Goal: Task Accomplishment & Management: Manage account settings

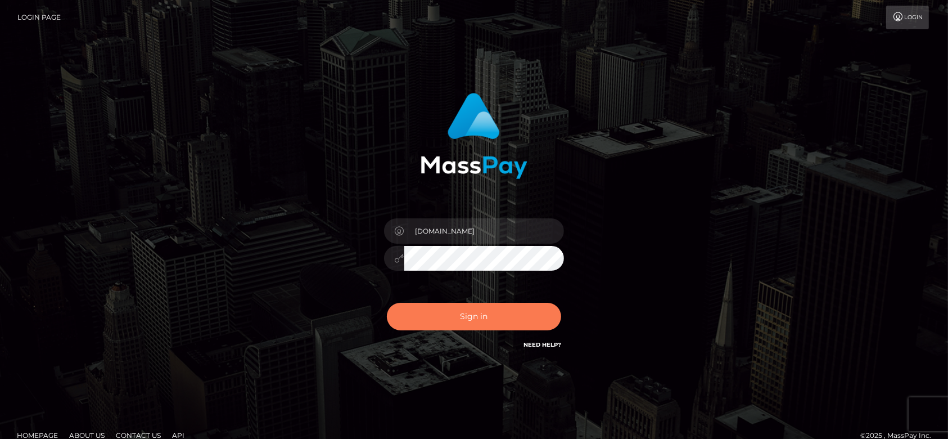
click at [487, 313] on button "Sign in" at bounding box center [474, 317] width 174 height 28
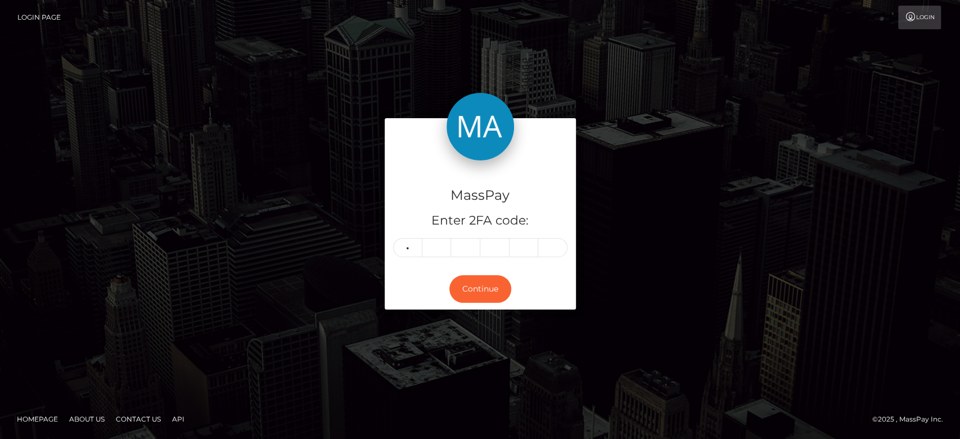
type input "0"
type input "5"
type input "8"
type input "9"
type input "3"
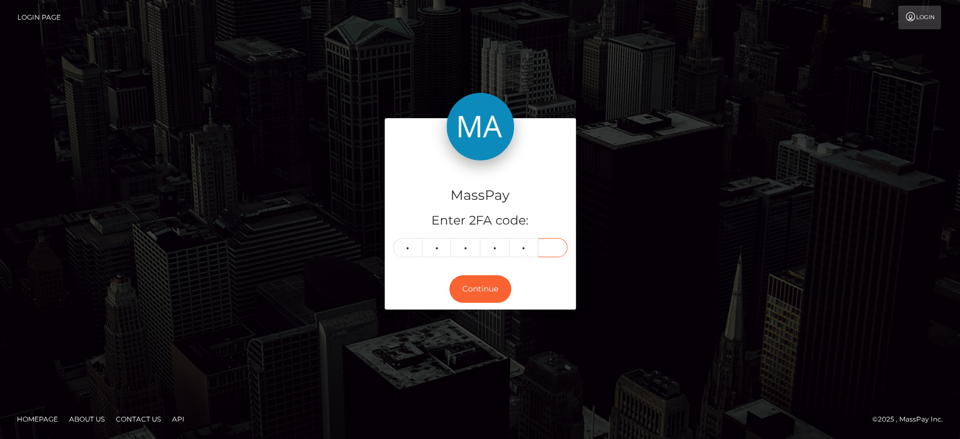
type input "5"
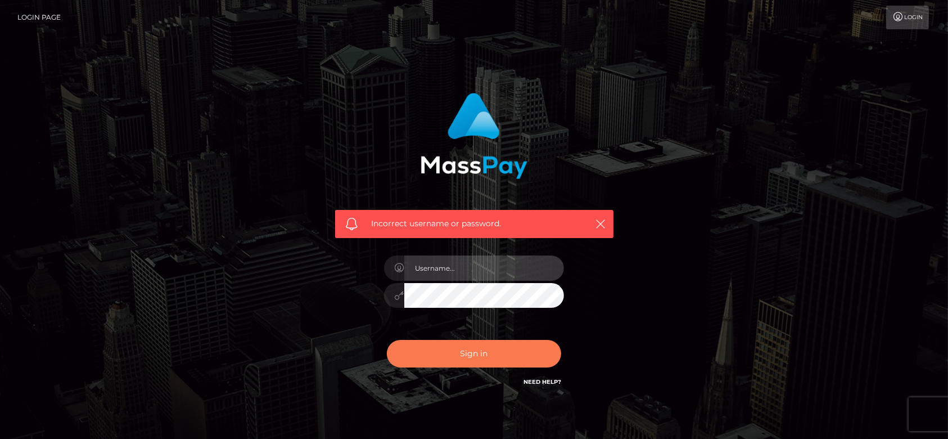
type input "[DOMAIN_NAME]"
click at [462, 349] on button "Sign in" at bounding box center [474, 354] width 174 height 28
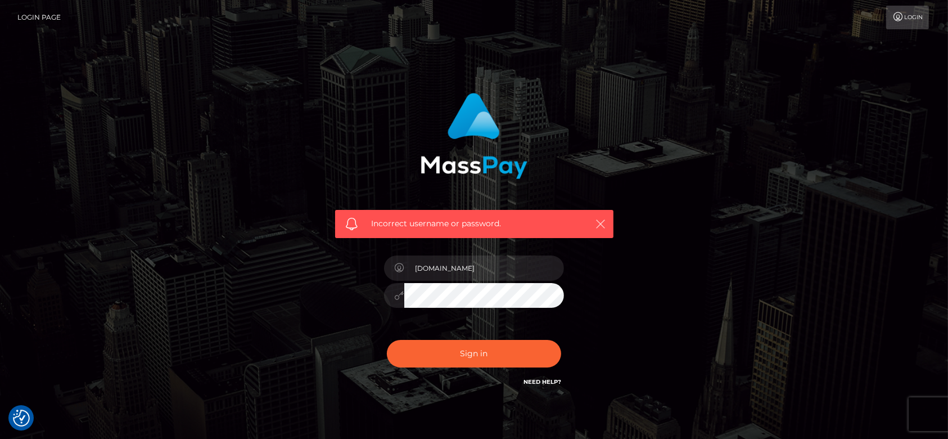
click at [602, 220] on icon "button" at bounding box center [601, 223] width 11 height 11
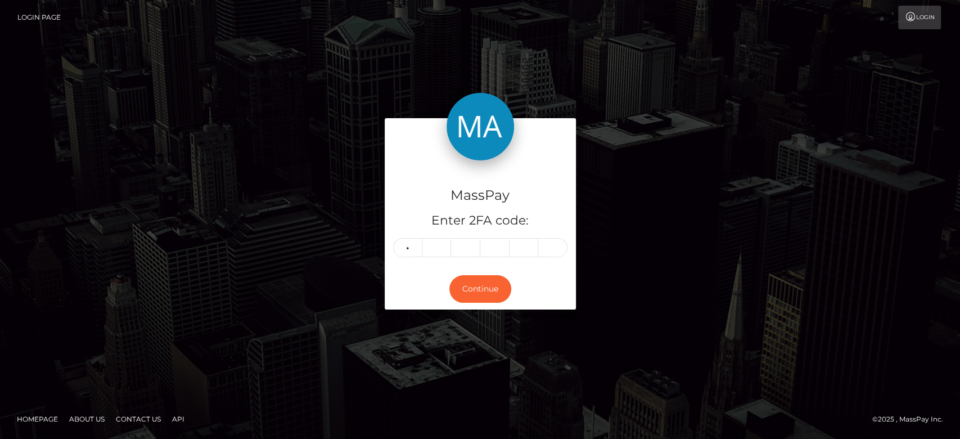
type input "0"
type input "5"
type input "8"
type input "3"
type input "9"
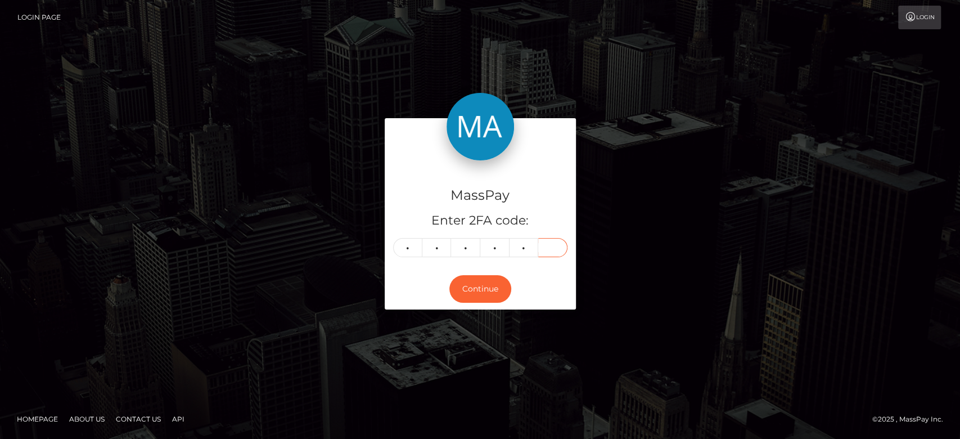
type input "5"
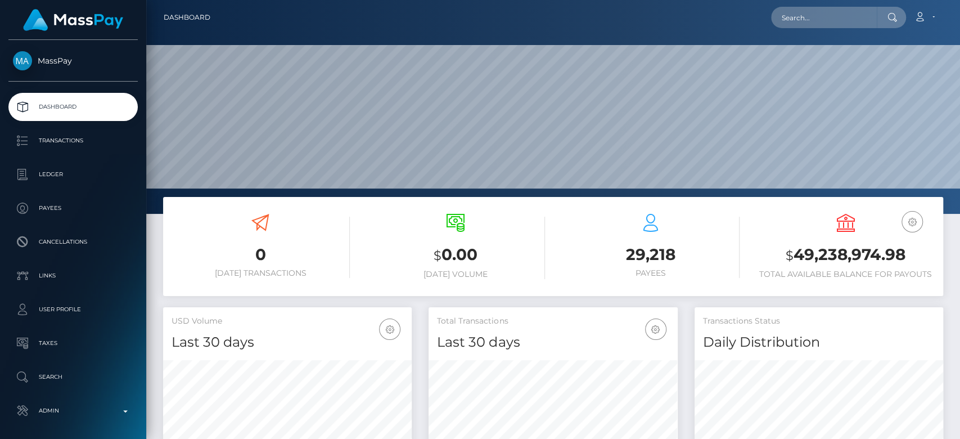
scroll to position [199, 249]
click at [798, 11] on input "text" at bounding box center [824, 17] width 106 height 21
paste input "XIynCx5gSfWIzyAFfc_CKw"
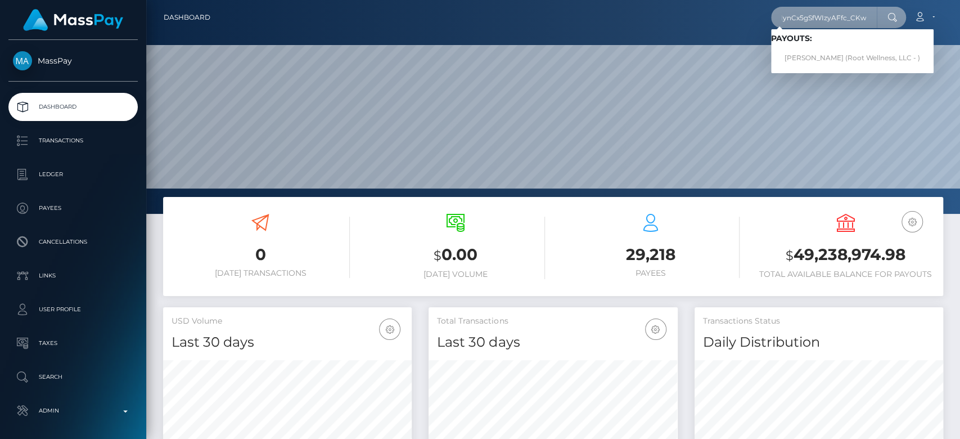
type input "XIynCx5gSfWIzyAFfc_CKw"
click at [815, 55] on link "Paul Blackmore (Root Wellness, LLC - )" at bounding box center [852, 58] width 163 height 21
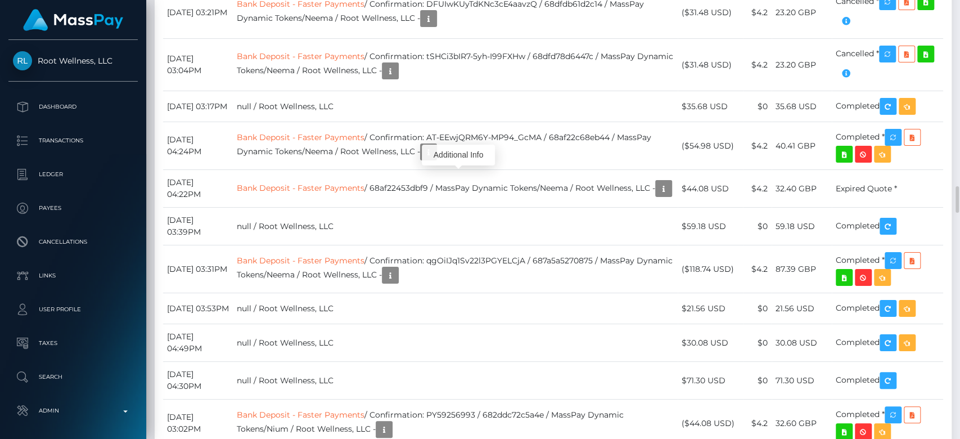
scroll to position [135, 249]
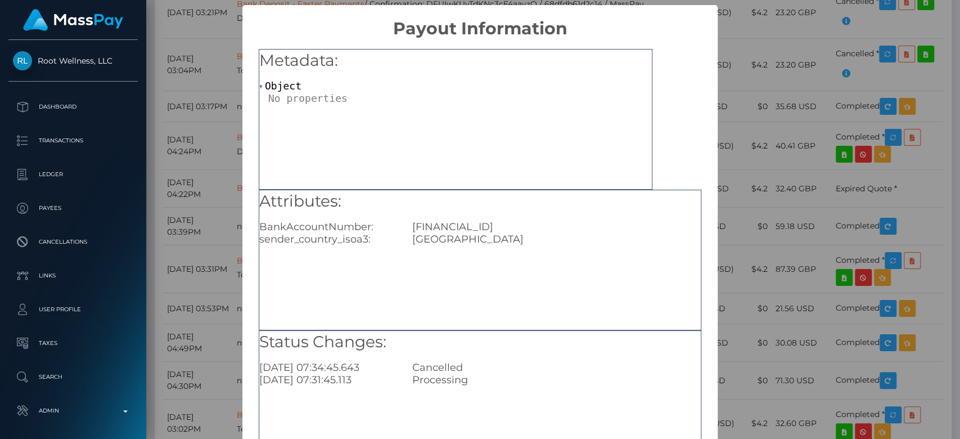
click at [491, 224] on div "GB25LOYD30976660013460" at bounding box center [556, 227] width 305 height 12
click at [491, 226] on div "GB25LOYD30976660013460" at bounding box center [556, 227] width 305 height 12
copy div "GB25LOYD30976660013460"
click at [782, 240] on div "× Payout Information Metadata: Object Attributes: BankAccountNumber: GB25LOYD30…" at bounding box center [480, 219] width 960 height 439
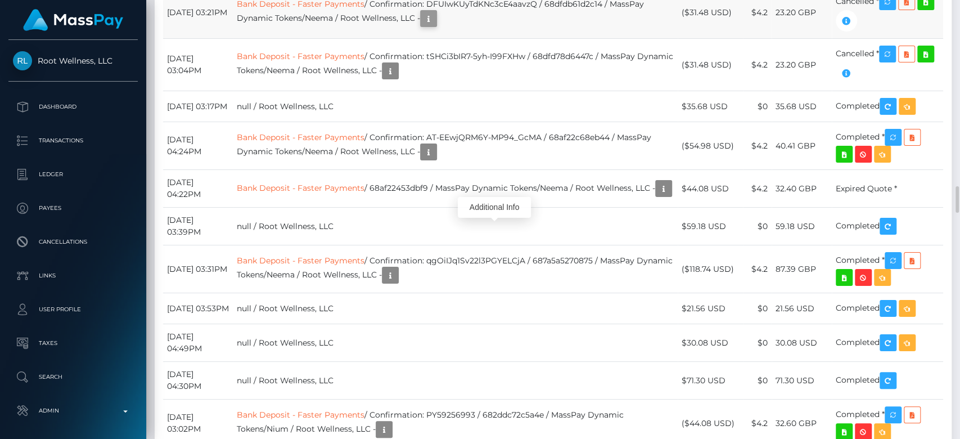
click at [435, 26] on icon "button" at bounding box center [429, 19] width 14 height 14
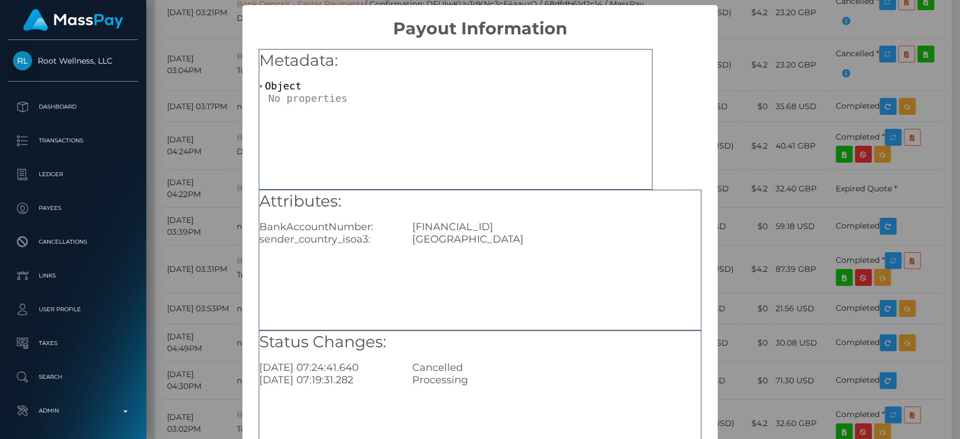
click at [724, 204] on div "× Payout Information Metadata: Object Attributes: BankAccountNumber: GB25LOYD30…" at bounding box center [480, 219] width 960 height 439
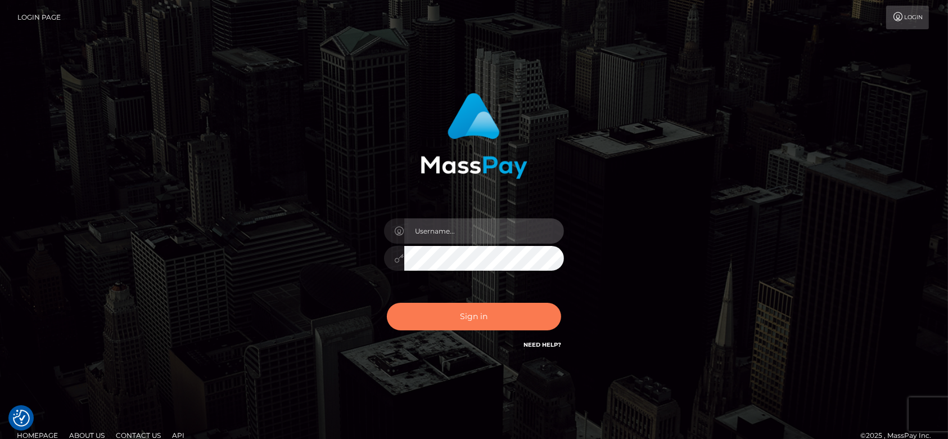
type input "[DOMAIN_NAME]"
click at [512, 309] on button "Sign in" at bounding box center [474, 317] width 174 height 28
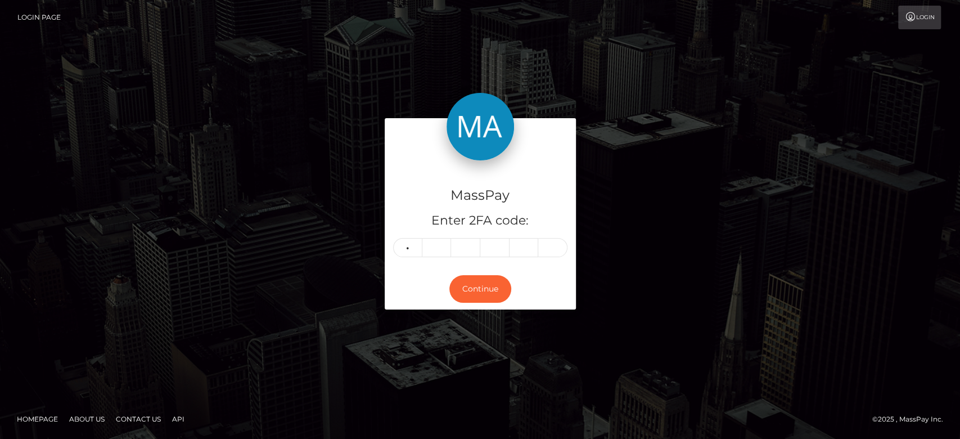
type input "6"
type input "7"
type input "2"
type input "4"
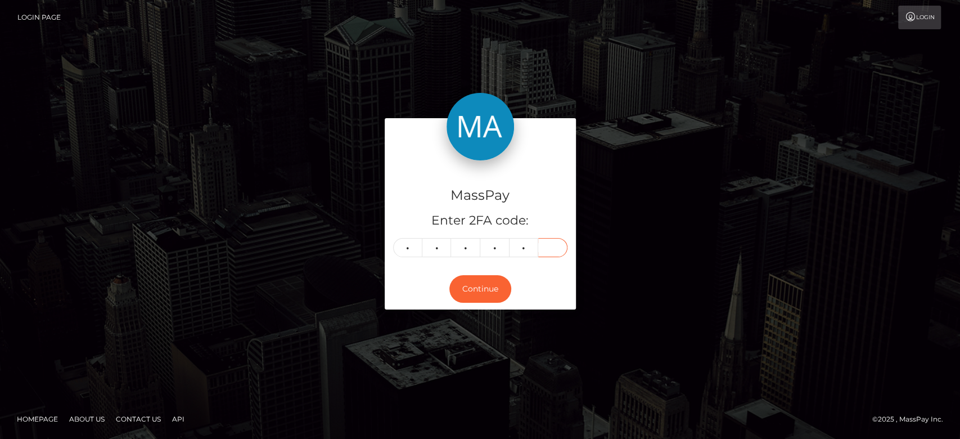
type input "2"
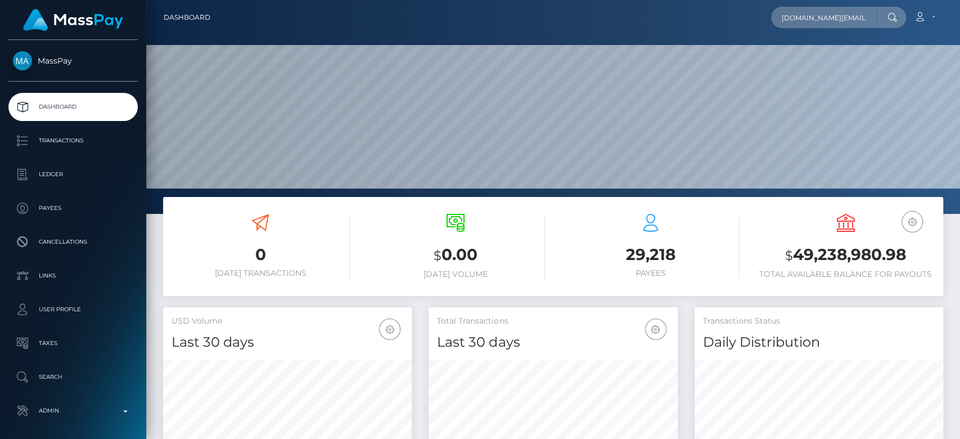
scroll to position [0, 20]
type input "scherz95.ms@googlemail.com"
click at [822, 16] on input "scherz95.ms@googlemail.com" at bounding box center [824, 17] width 106 height 21
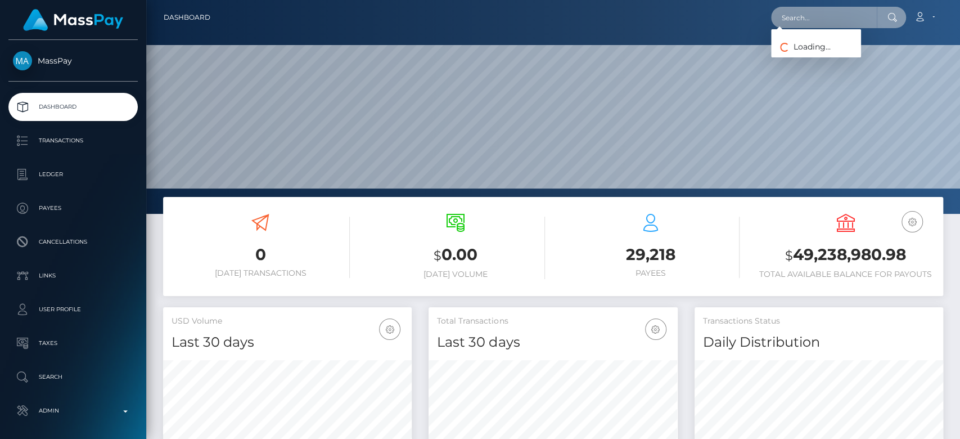
paste input "[DOMAIN_NAME][EMAIL_ADDRESS][DOMAIN_NAME]"
type input "[DOMAIN_NAME][EMAIL_ADDRESS][DOMAIN_NAME]"
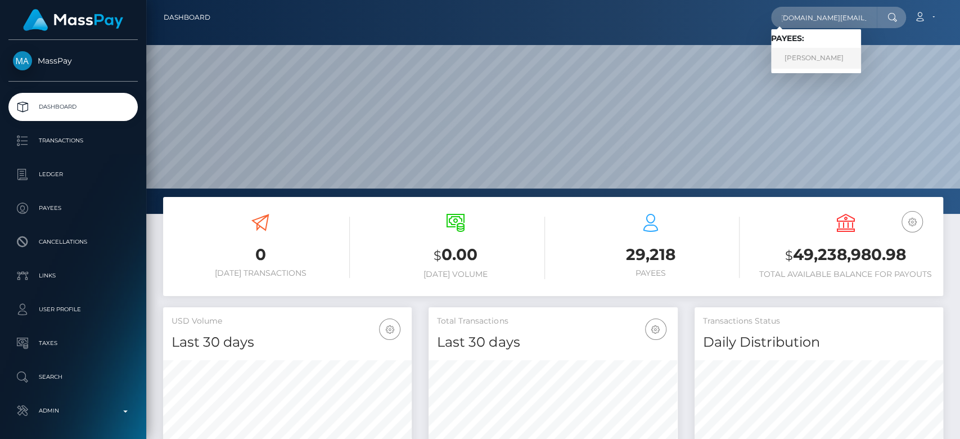
scroll to position [0, 0]
click at [830, 59] on link "Marco Scherz" at bounding box center [816, 58] width 90 height 21
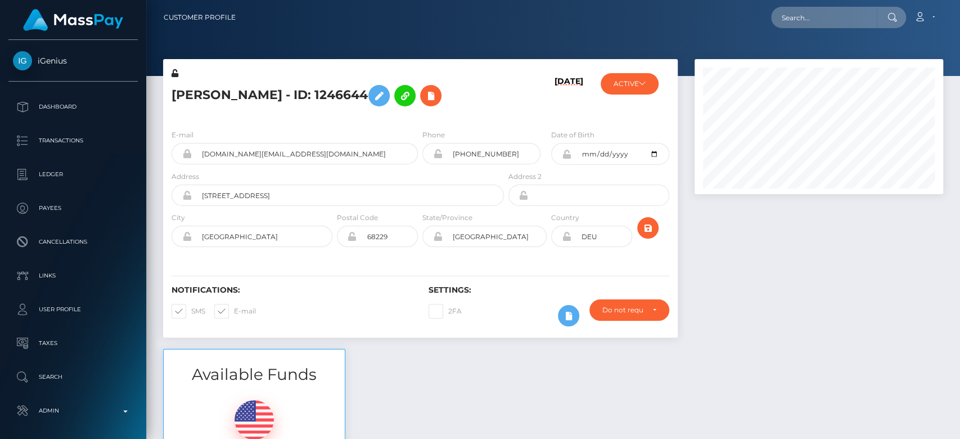
scroll to position [135, 249]
click at [792, 279] on div at bounding box center [819, 204] width 266 height 290
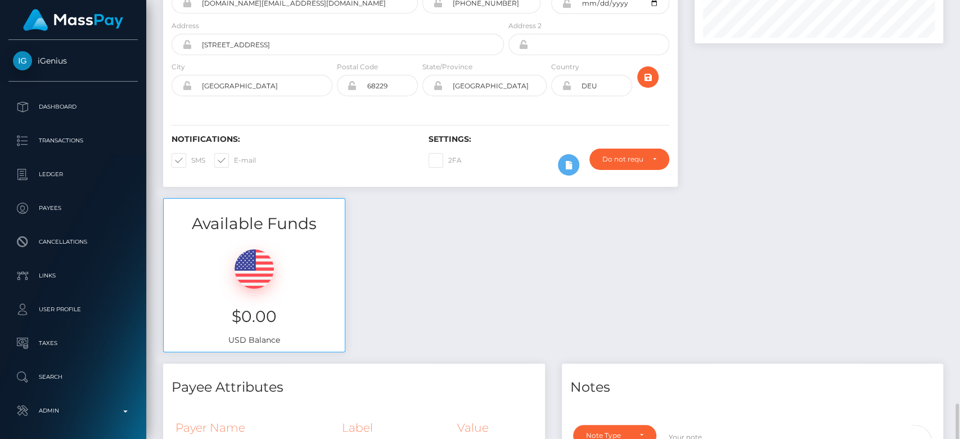
scroll to position [0, 0]
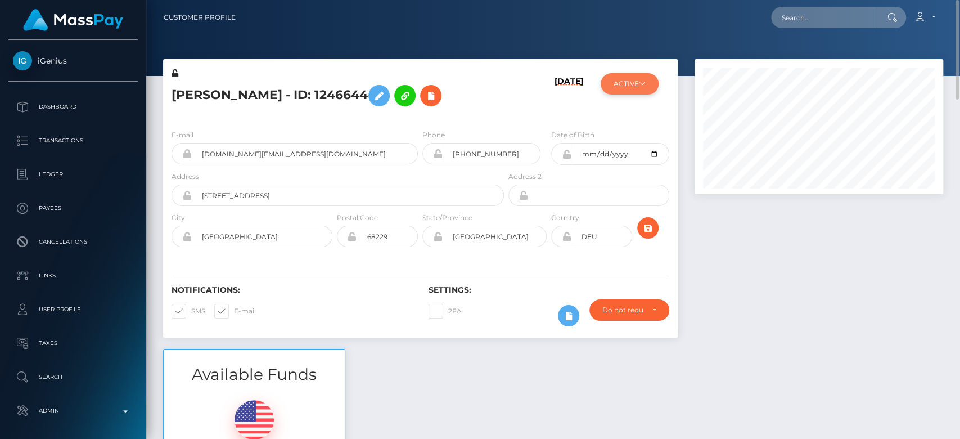
click at [627, 82] on button "ACTIVE" at bounding box center [630, 83] width 58 height 21
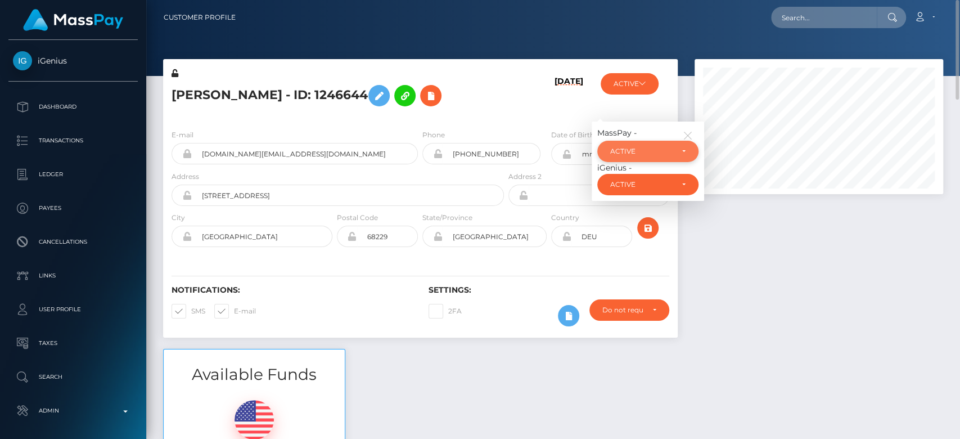
click at [634, 151] on div "ACTIVE" at bounding box center [641, 151] width 62 height 9
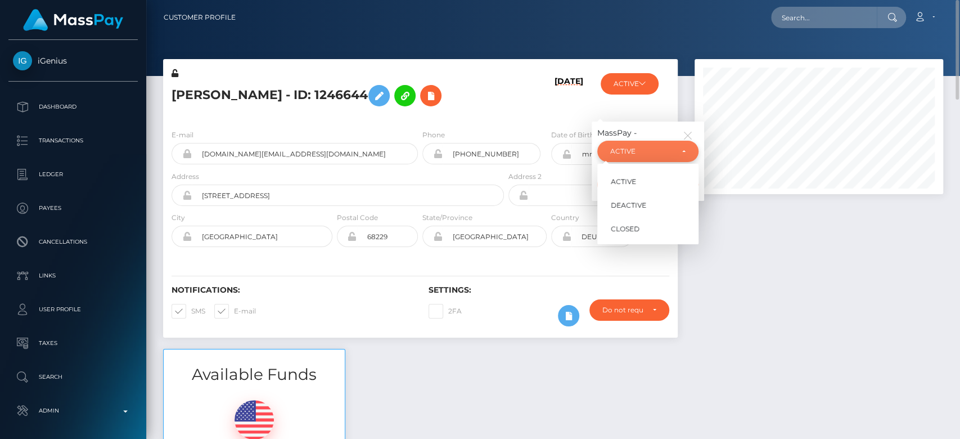
scroll to position [135, 249]
click at [635, 232] on span "CLOSED" at bounding box center [625, 229] width 29 height 10
select select "CLOSED"
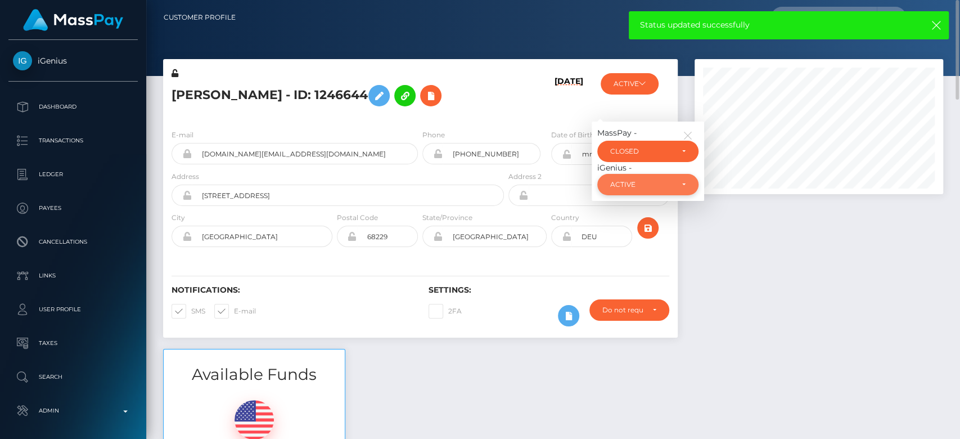
click at [652, 191] on div "ACTIVE" at bounding box center [647, 184] width 101 height 21
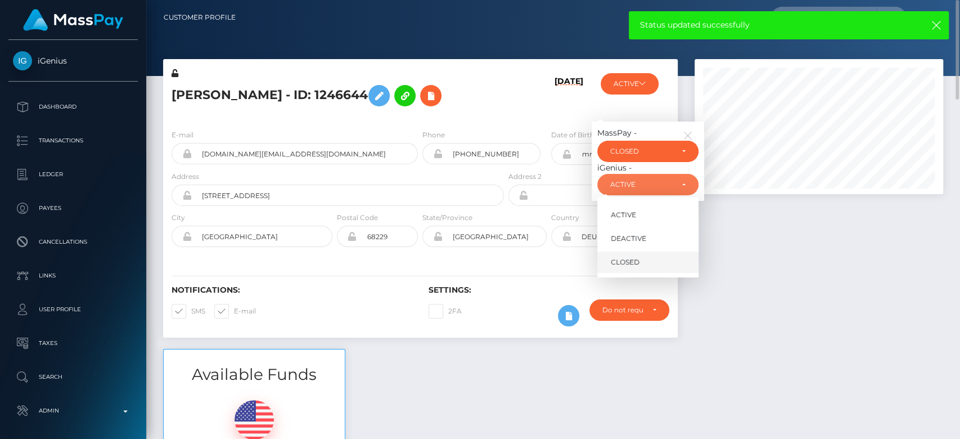
click at [635, 260] on span "CLOSED" at bounding box center [625, 262] width 29 height 10
select select "CLOSED"
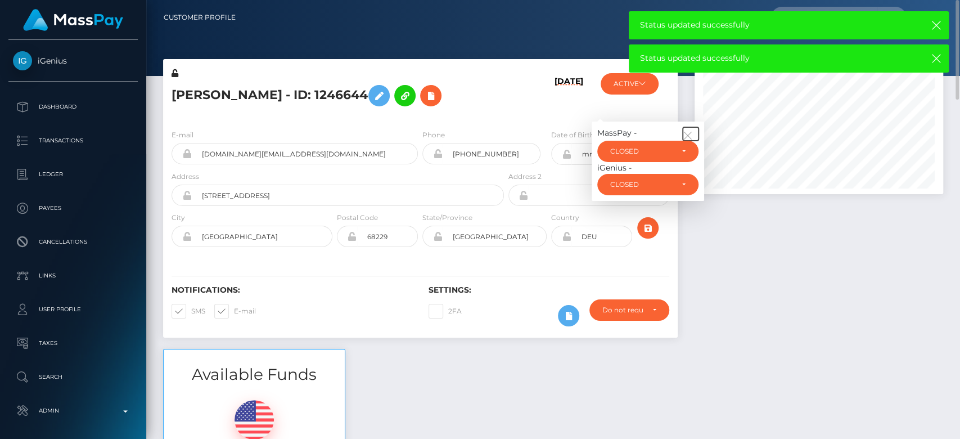
click at [689, 133] on icon "button" at bounding box center [688, 136] width 10 height 10
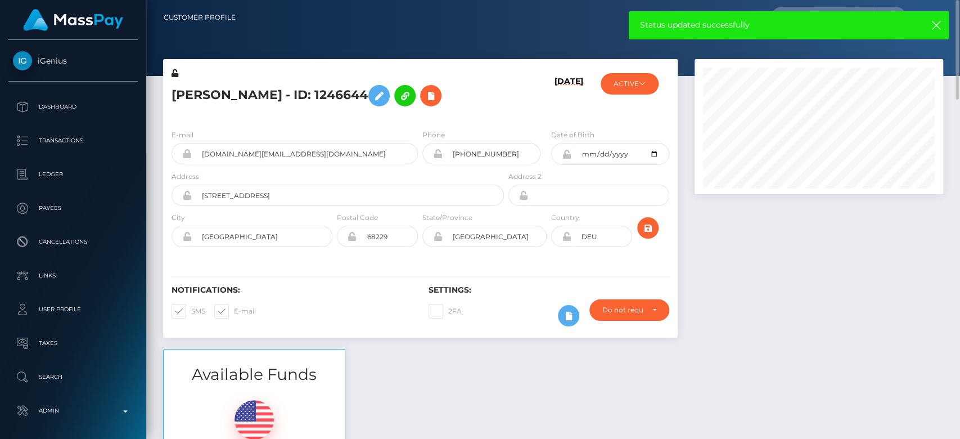
click at [234, 309] on span at bounding box center [234, 311] width 0 height 8
click at [234, 309] on input "E-mail" at bounding box center [237, 307] width 7 height 7
checkbox input "false"
click at [191, 308] on span at bounding box center [191, 311] width 0 height 8
click at [191, 308] on input "SMS" at bounding box center [194, 307] width 7 height 7
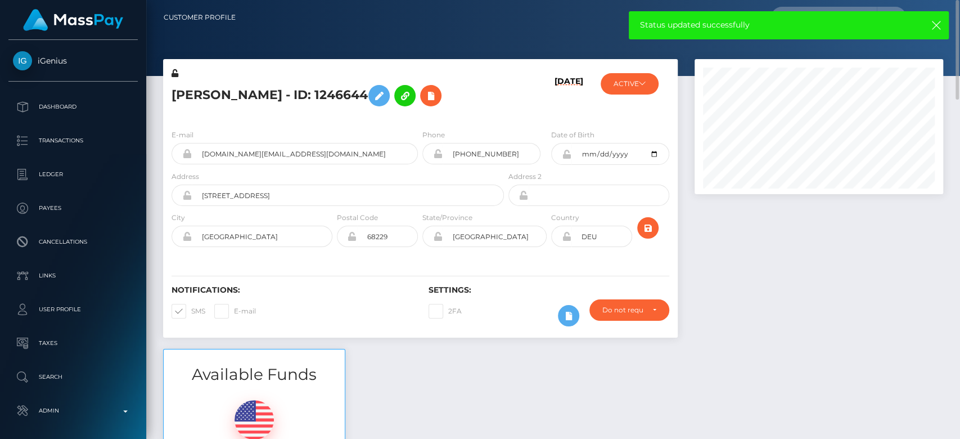
checkbox input "false"
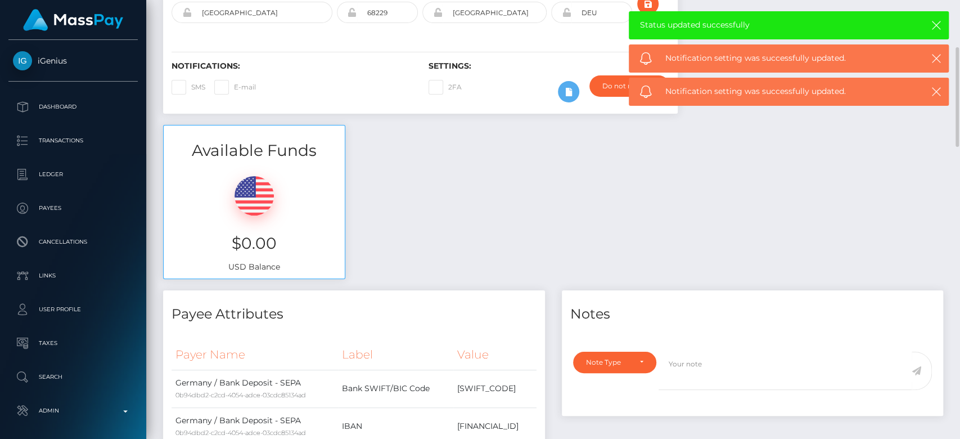
scroll to position [225, 0]
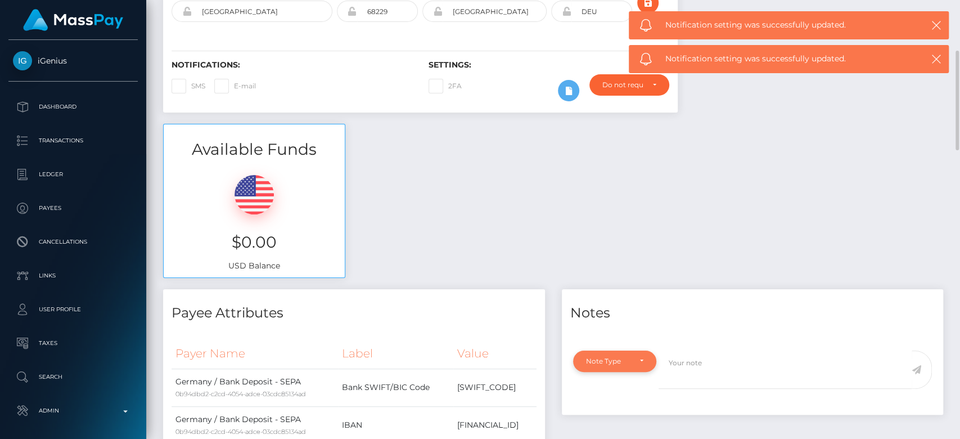
click at [614, 367] on div "Note Type" at bounding box center [614, 360] width 83 height 21
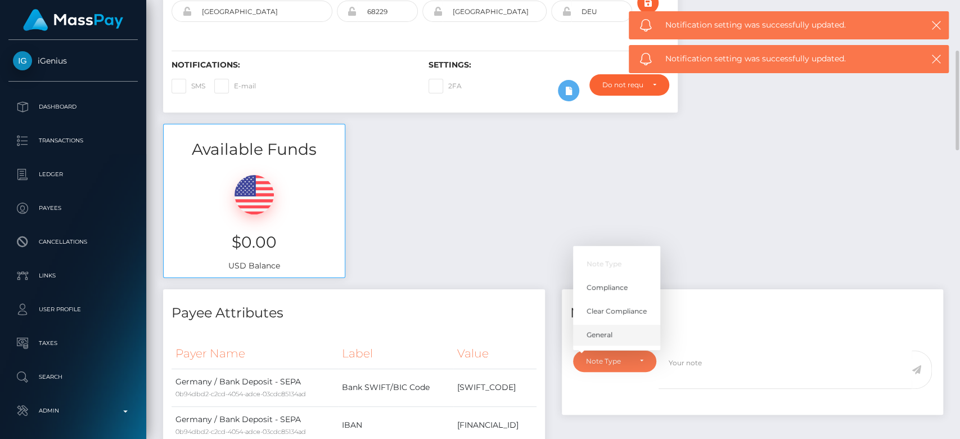
click at [616, 331] on link "General" at bounding box center [616, 334] width 87 height 21
select select "GENERAL"
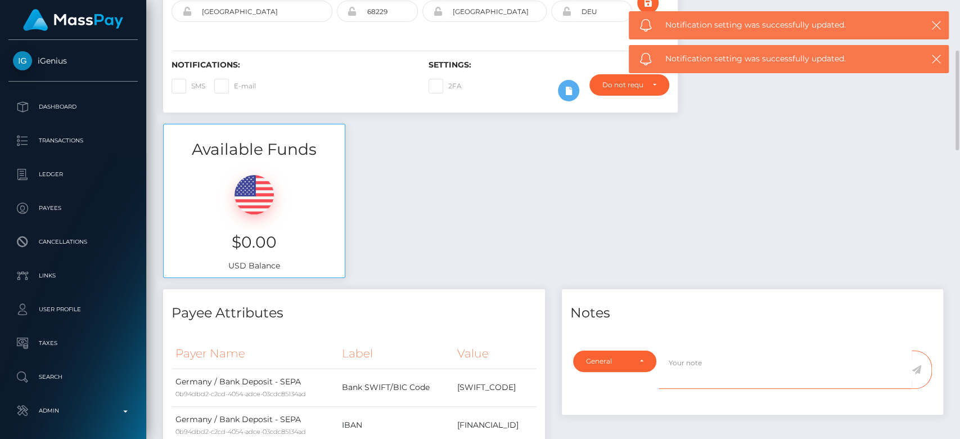
click at [671, 360] on textarea at bounding box center [785, 369] width 253 height 39
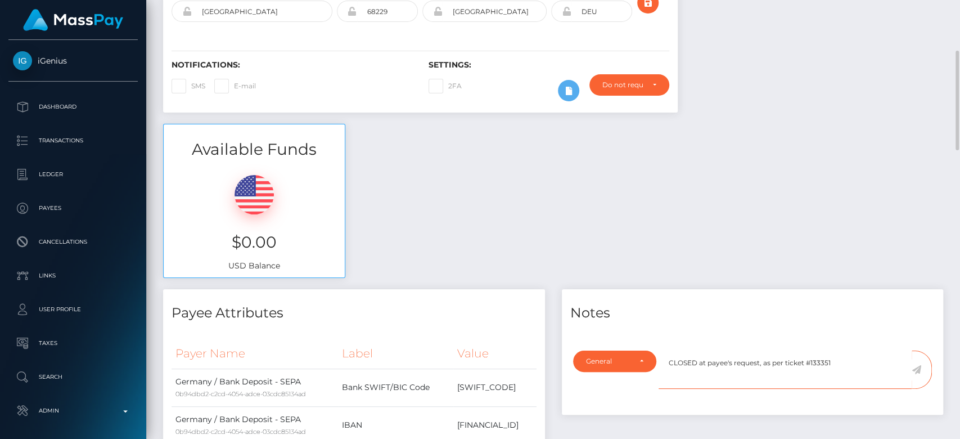
type textarea "CLOSED at payee's request, as per ticket #133351"
click at [919, 368] on icon at bounding box center [917, 369] width 10 height 9
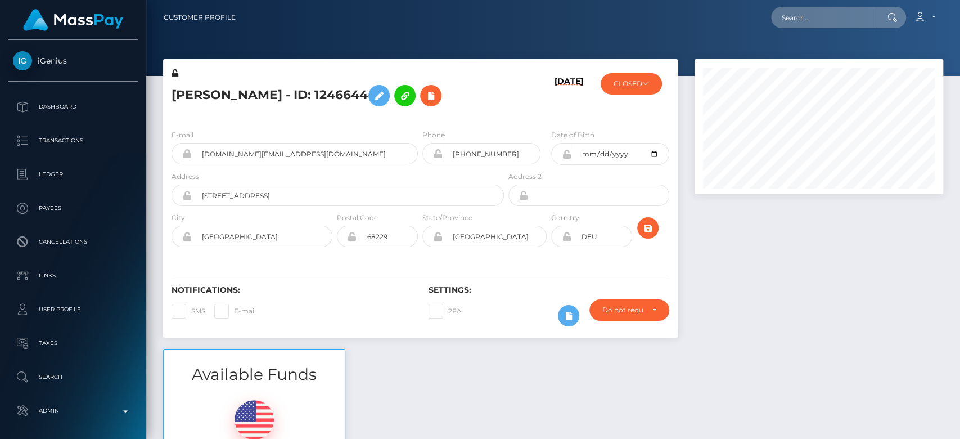
scroll to position [135, 249]
click at [644, 86] on icon at bounding box center [645, 83] width 7 height 7
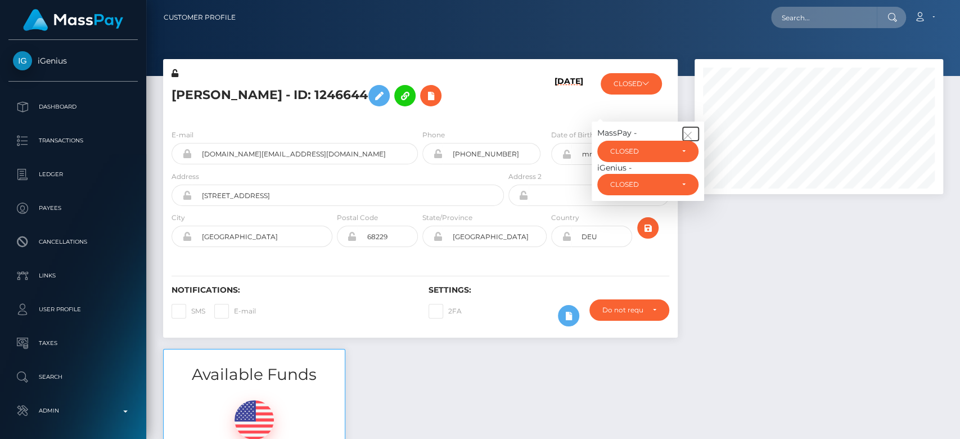
click at [690, 131] on icon "button" at bounding box center [688, 136] width 10 height 10
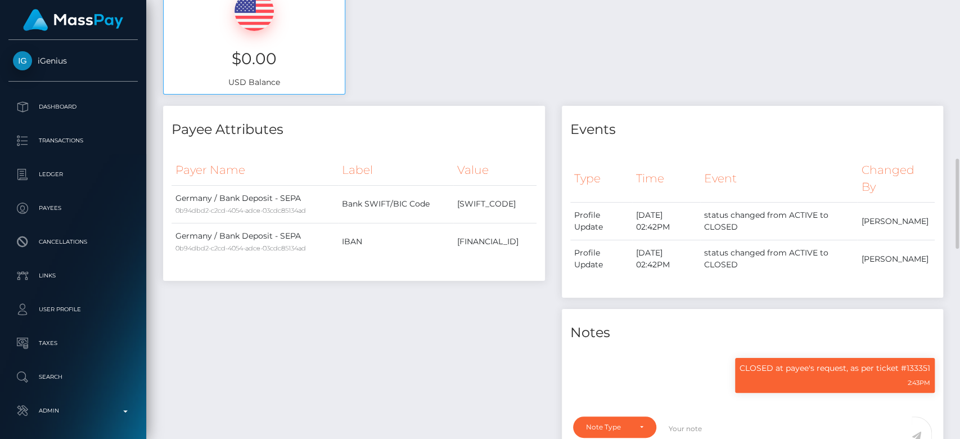
scroll to position [488, 0]
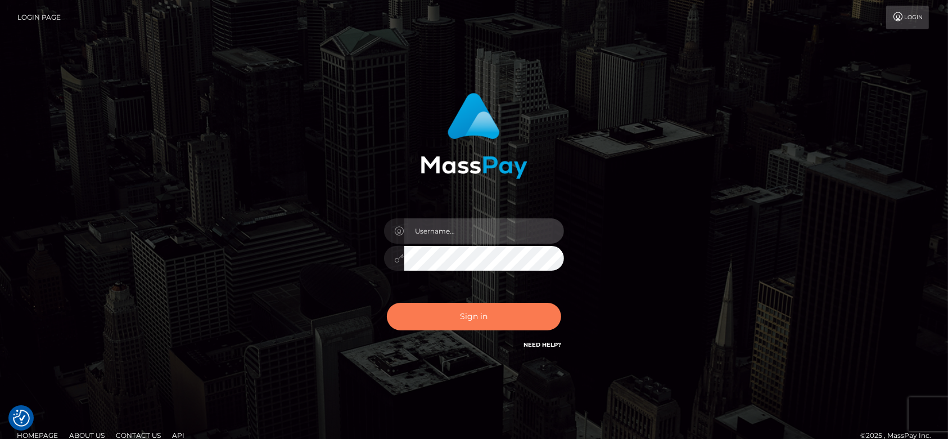
type input "[DOMAIN_NAME]"
click at [487, 317] on button "Sign in" at bounding box center [474, 317] width 174 height 28
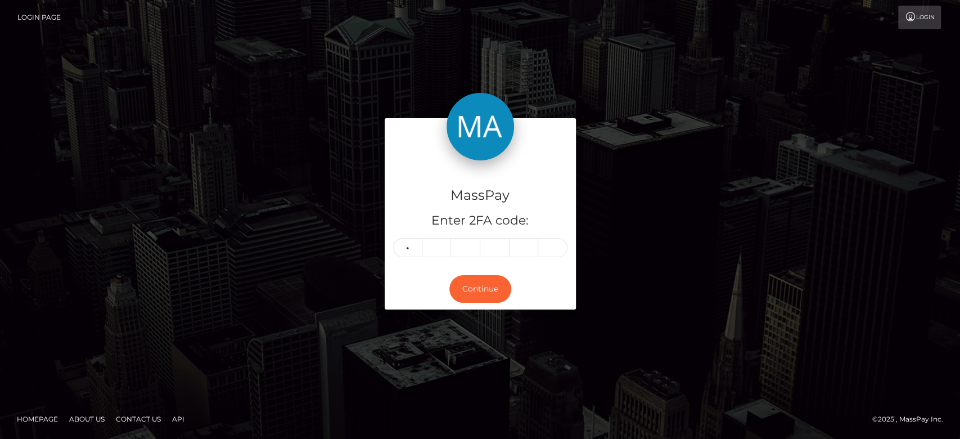
type input "6"
type input "5"
type input "2"
type input "0"
type input "7"
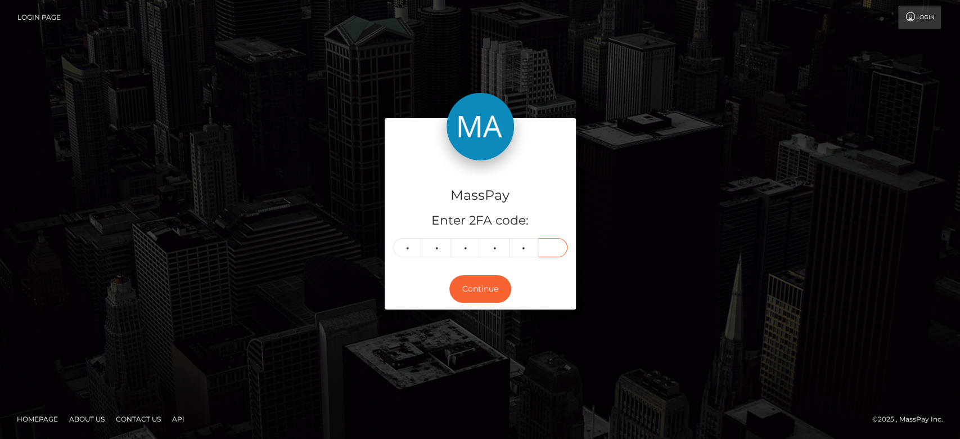
type input "3"
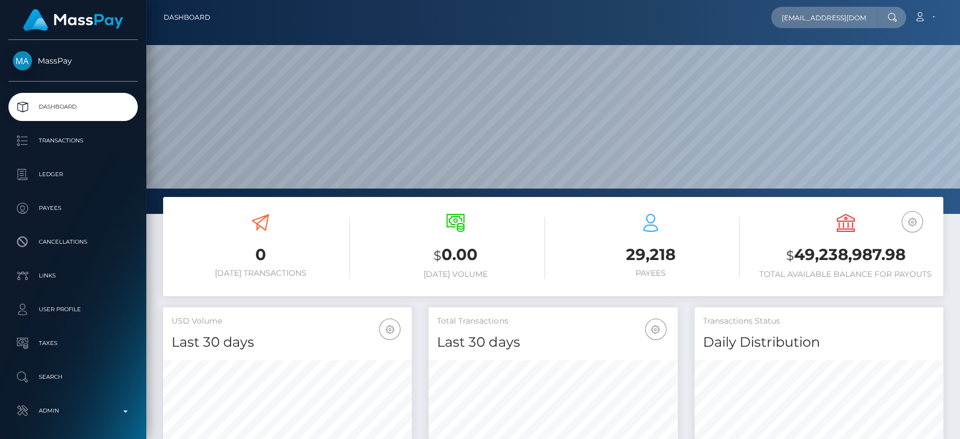
type input "[EMAIL_ADDRESS][DOMAIN_NAME]"
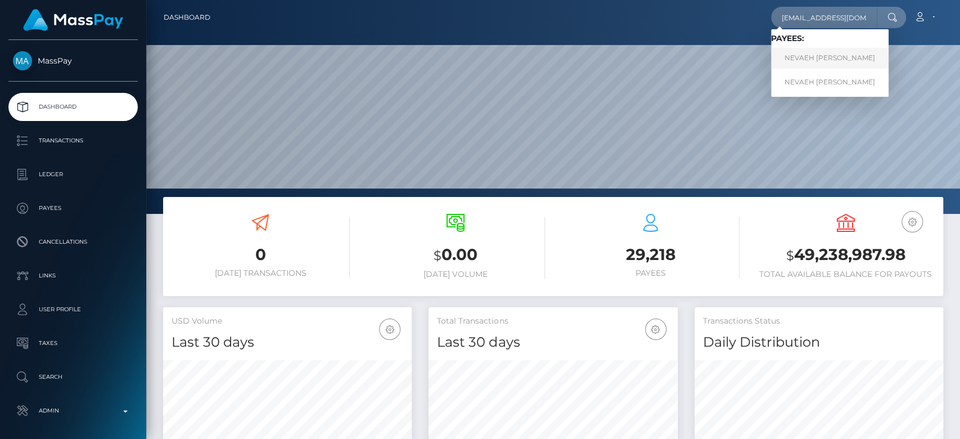
click at [808, 52] on link "NEVAEH DANIELE SALINAS" at bounding box center [830, 58] width 118 height 21
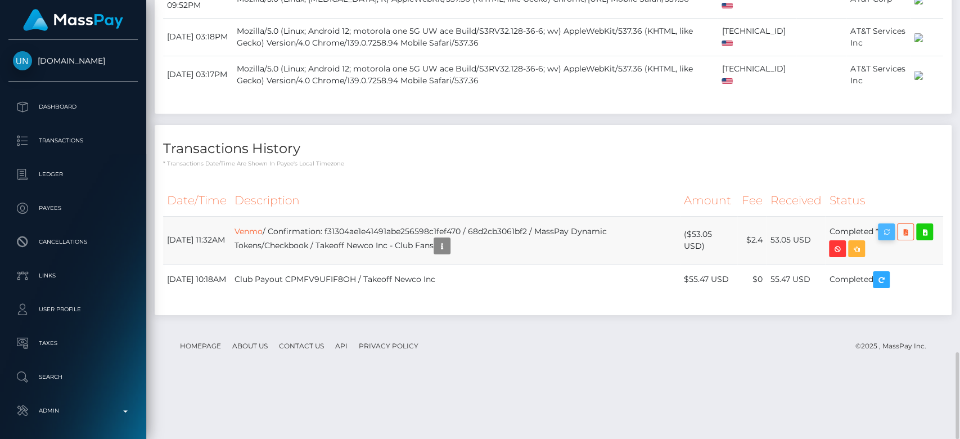
scroll to position [135, 249]
click at [893, 239] on icon "button" at bounding box center [887, 232] width 14 height 14
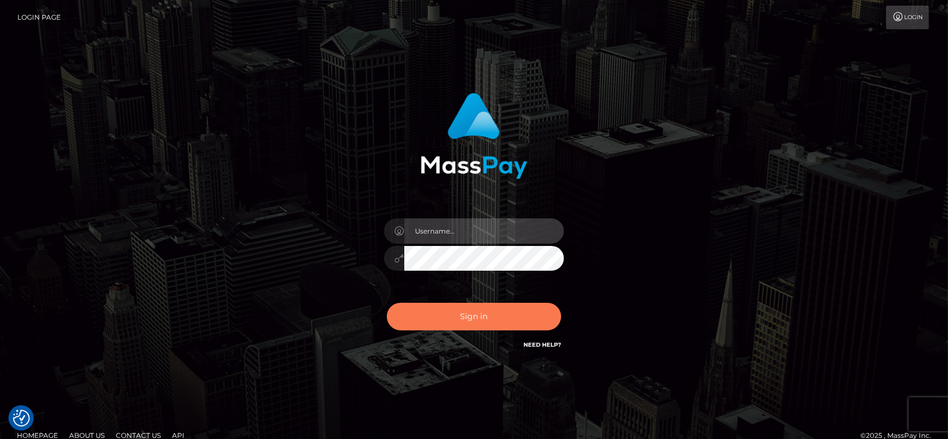
type input "[DOMAIN_NAME]"
click at [468, 312] on button "Sign in" at bounding box center [474, 317] width 174 height 28
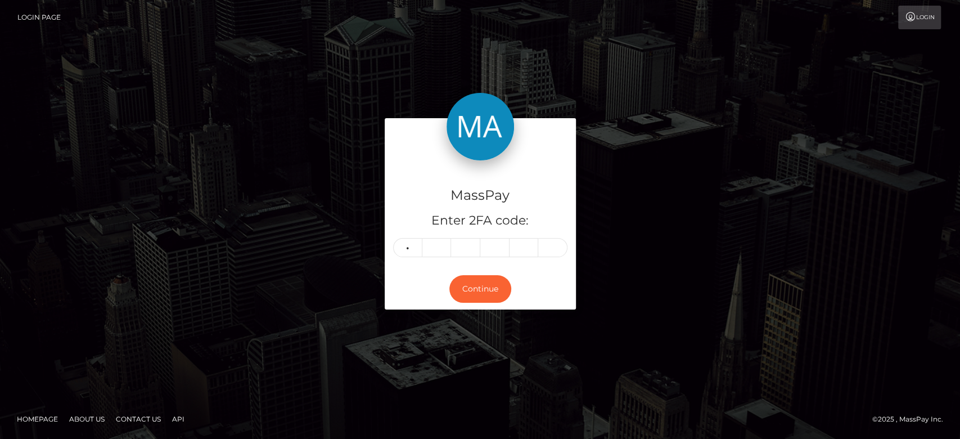
type input "9"
type input "0"
type input "8"
type input "3"
type input "4"
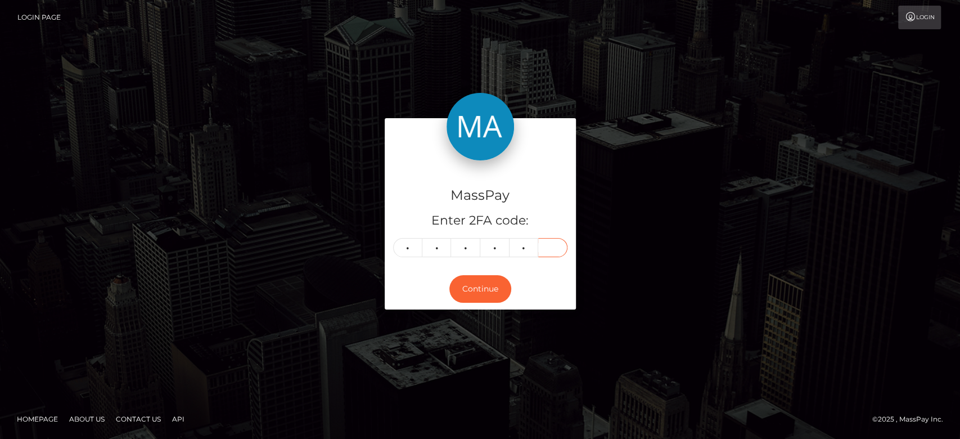
type input "2"
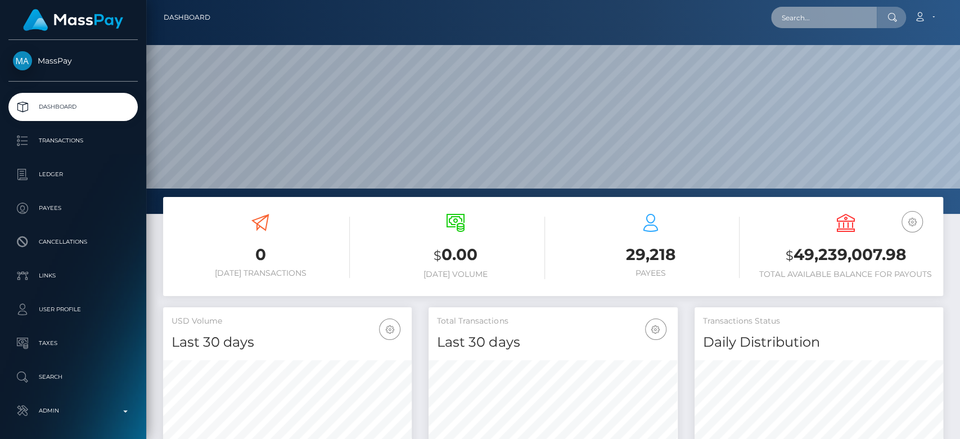
click at [812, 27] on input "text" at bounding box center [824, 17] width 106 height 21
paste input "[EMAIL_ADDRESS][DOMAIN_NAME]"
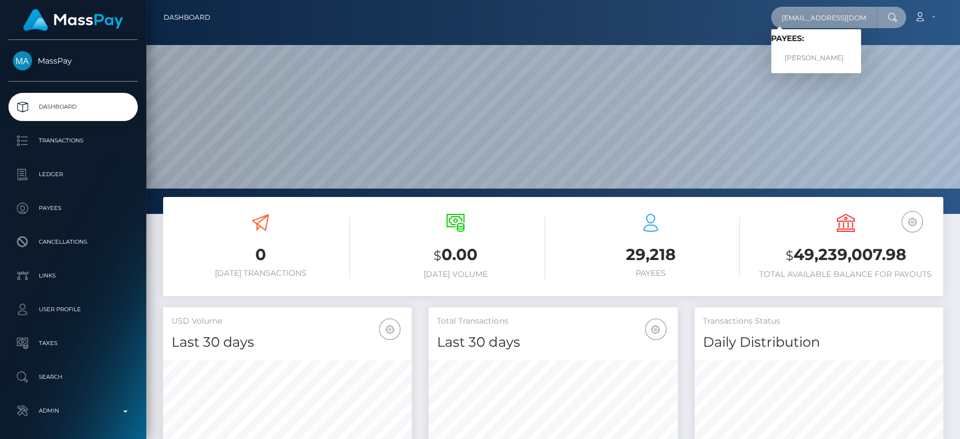
type input "[EMAIL_ADDRESS][DOMAIN_NAME]"
click at [809, 57] on link "Alisa Varlo" at bounding box center [816, 58] width 90 height 21
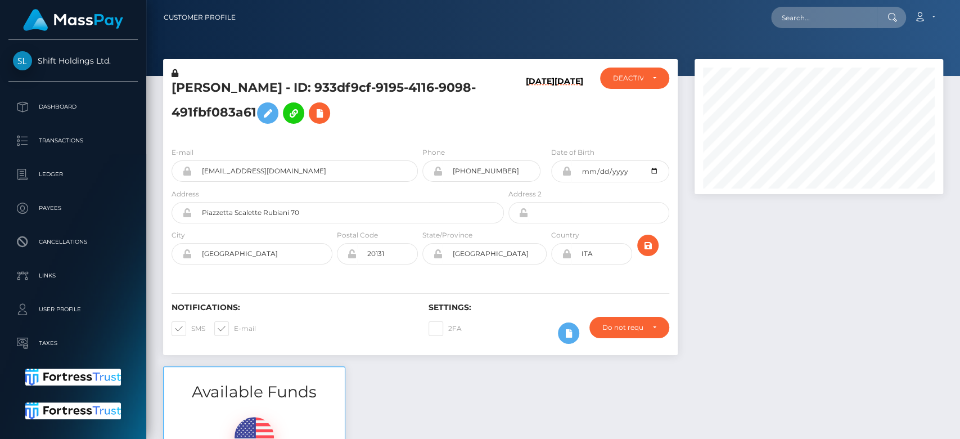
scroll to position [135, 249]
click at [768, 215] on div at bounding box center [819, 212] width 266 height 307
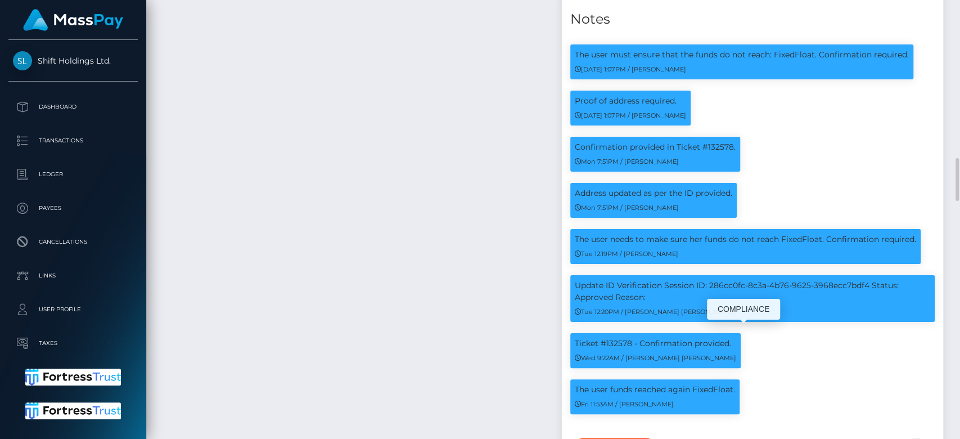
click at [808, 340] on div "Ticket #132578 - Confirmation provided. Wed 9:22AM / [PERSON_NAME] [PERSON_NAME]" at bounding box center [753, 356] width 382 height 46
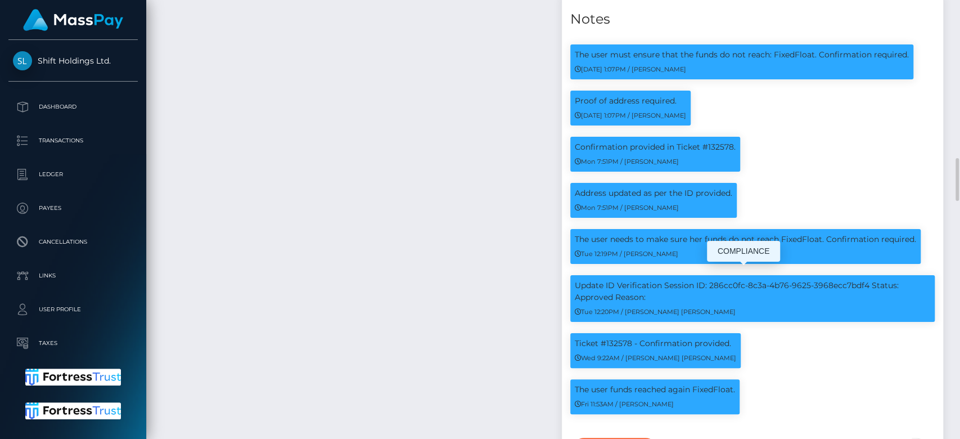
click at [888, 314] on div "Update ID Verification Session ID: 286cc0fc-8c3a-4b76-9625-3968ecc7bdf4 Status:…" at bounding box center [753, 304] width 382 height 58
